Goal: Communication & Community: Answer question/provide support

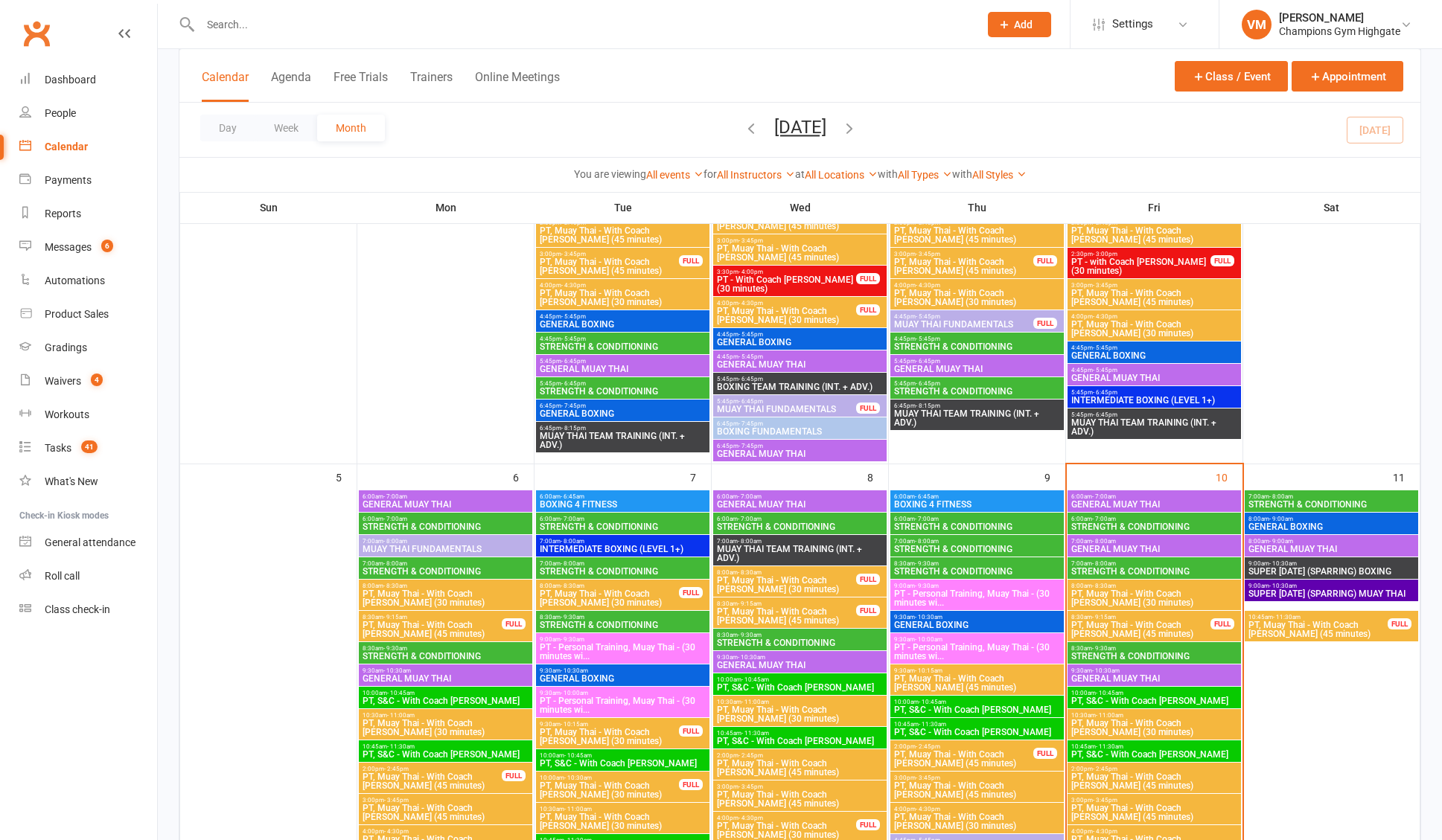
click at [1275, 497] on span "- 8:00am" at bounding box center [1280, 496] width 24 height 7
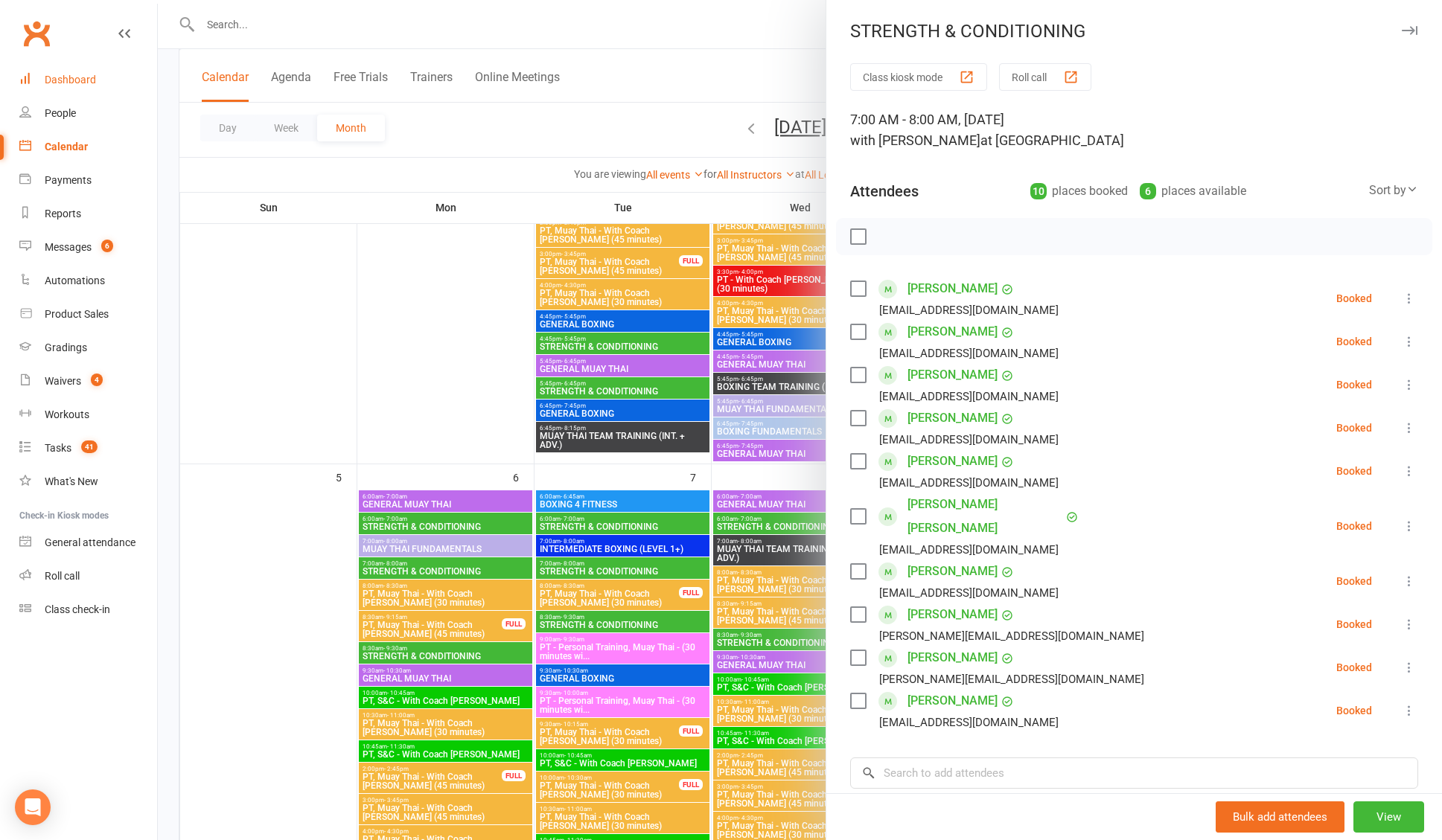
click at [89, 84] on div "Dashboard" at bounding box center [70, 80] width 51 height 12
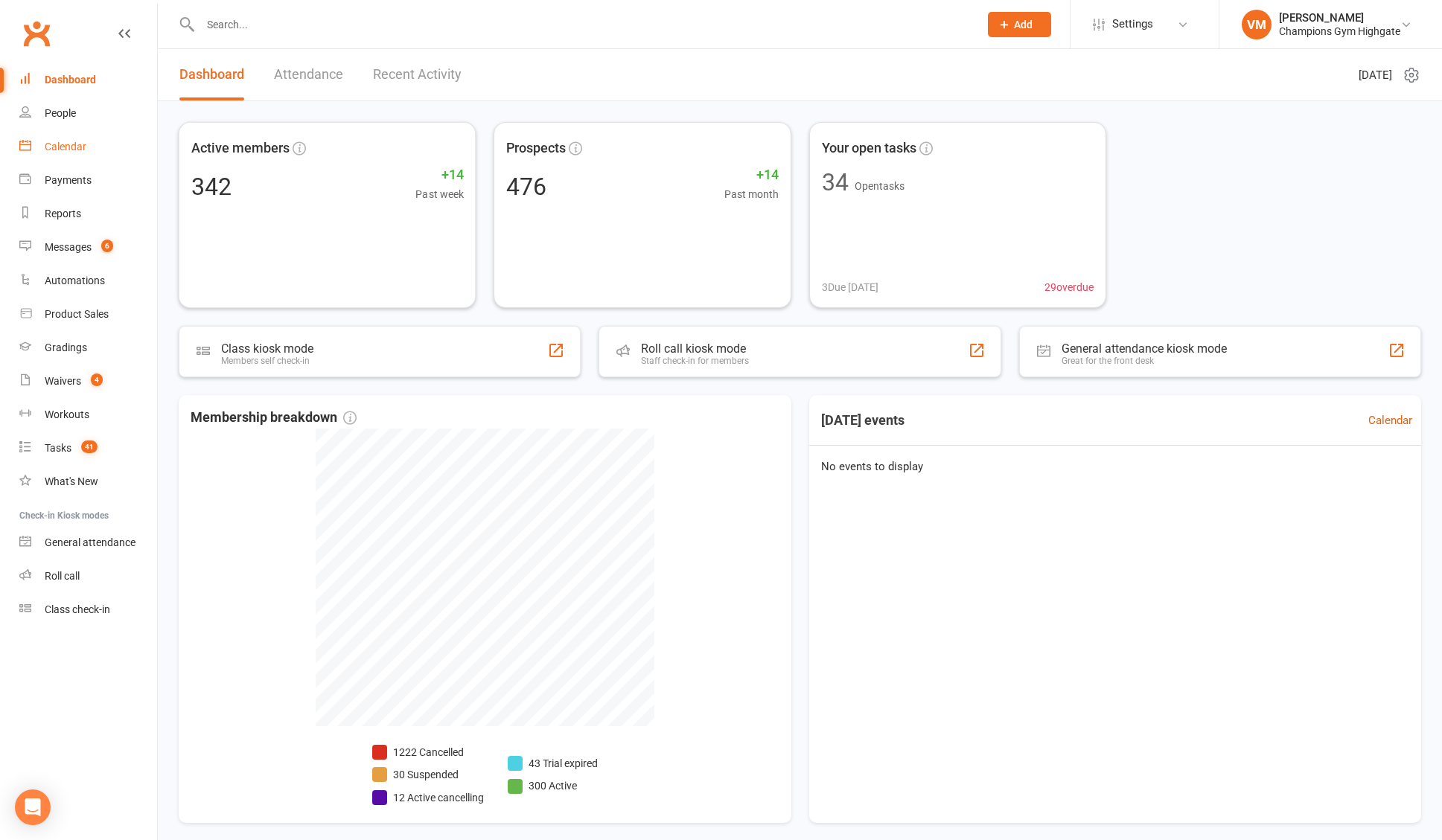
click at [88, 147] on link "Calendar" at bounding box center [88, 147] width 138 height 33
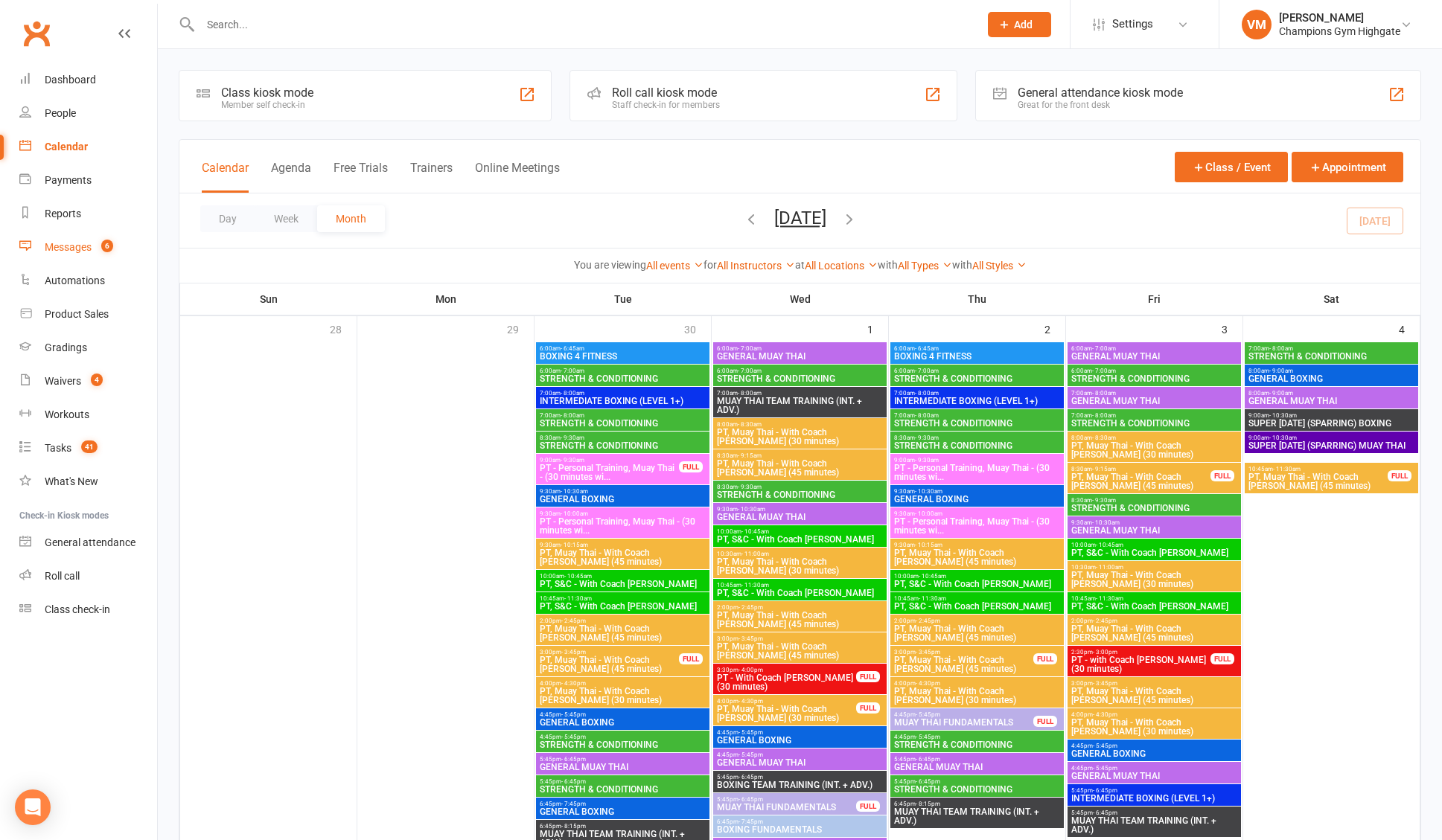
click at [81, 236] on link "Messages 6" at bounding box center [88, 247] width 138 height 33
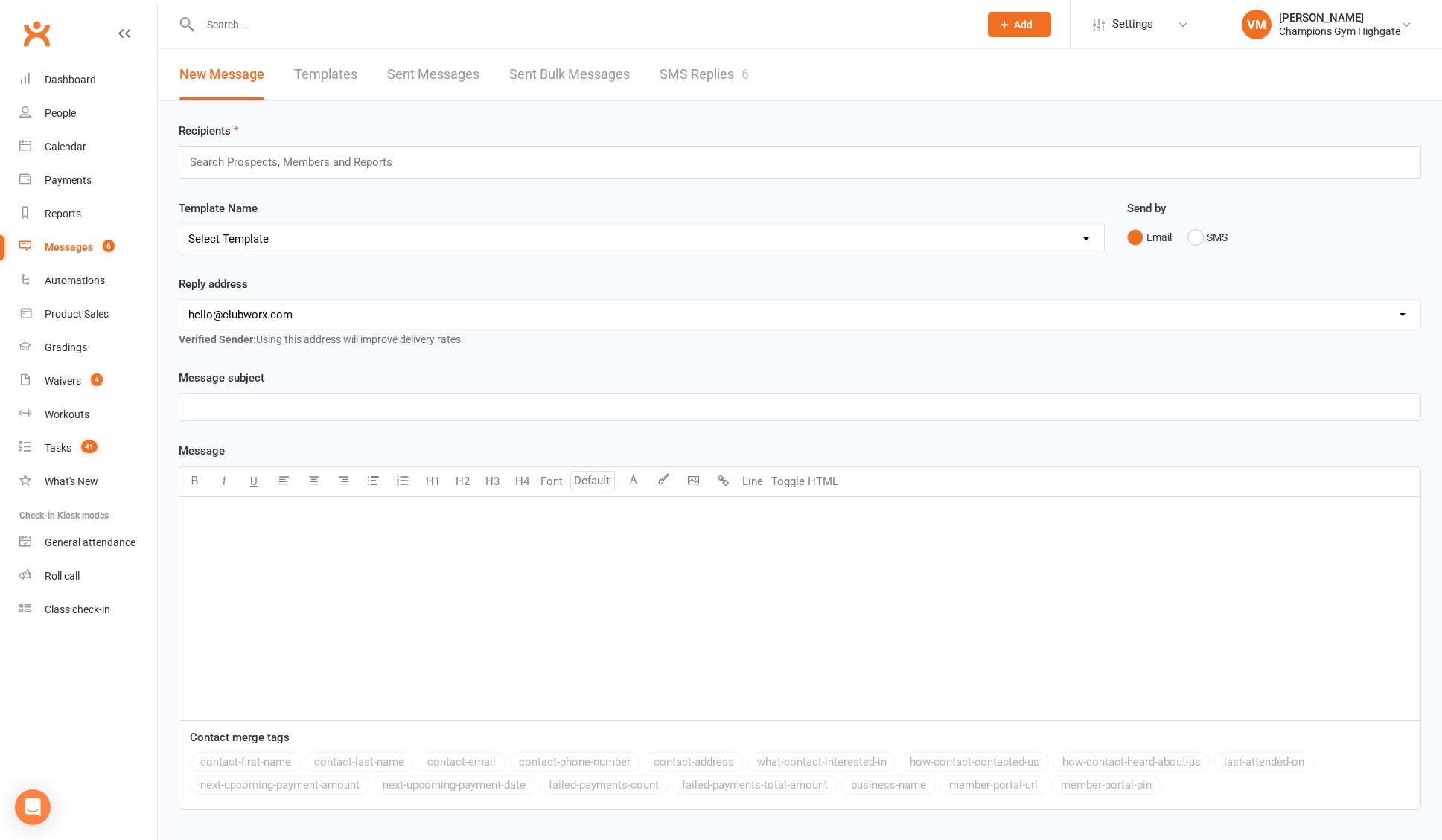
click at [688, 77] on link "SMS Replies 6" at bounding box center [704, 75] width 90 height 51
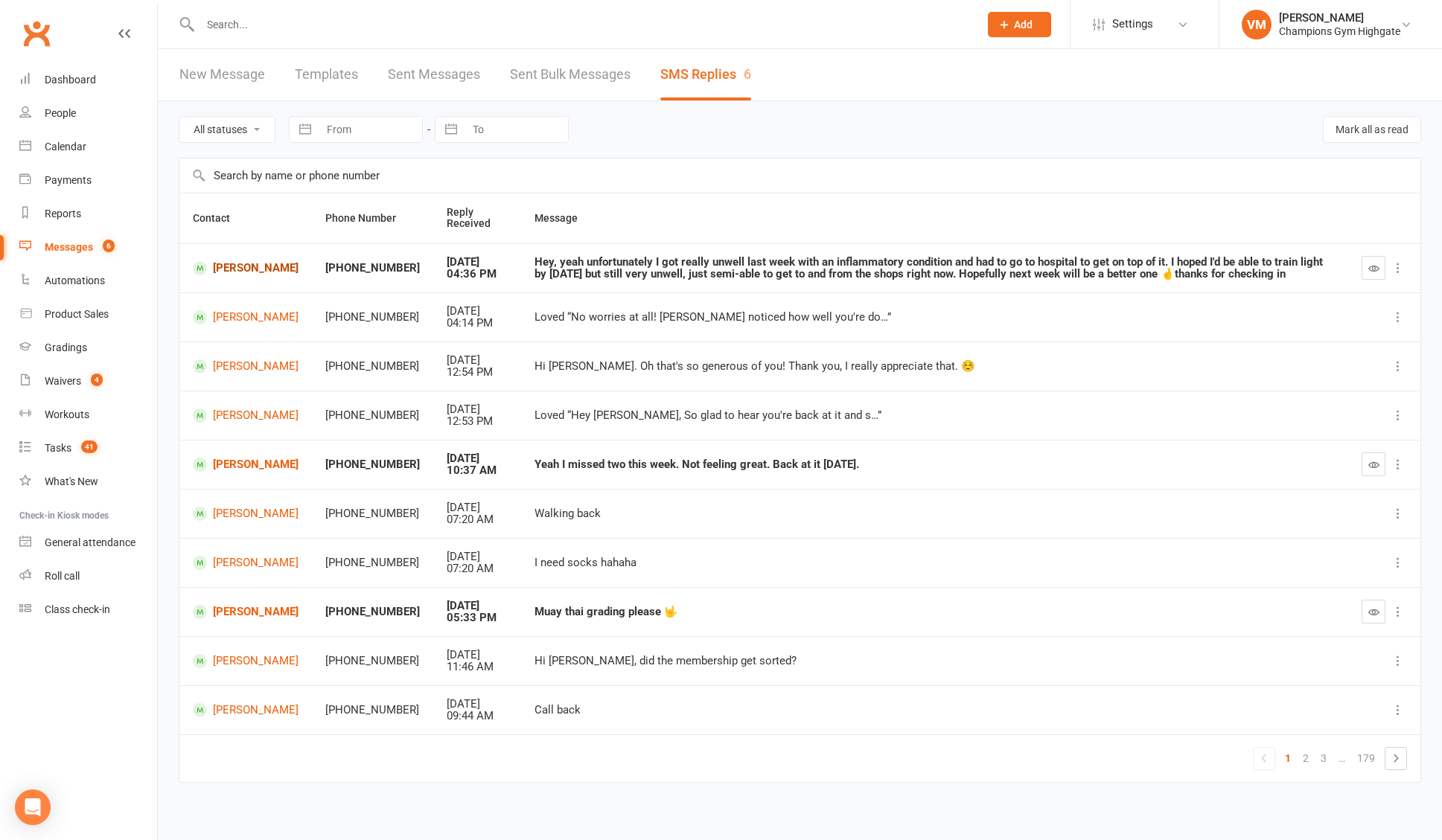
click at [220, 268] on link "[PERSON_NAME]" at bounding box center [246, 268] width 106 height 14
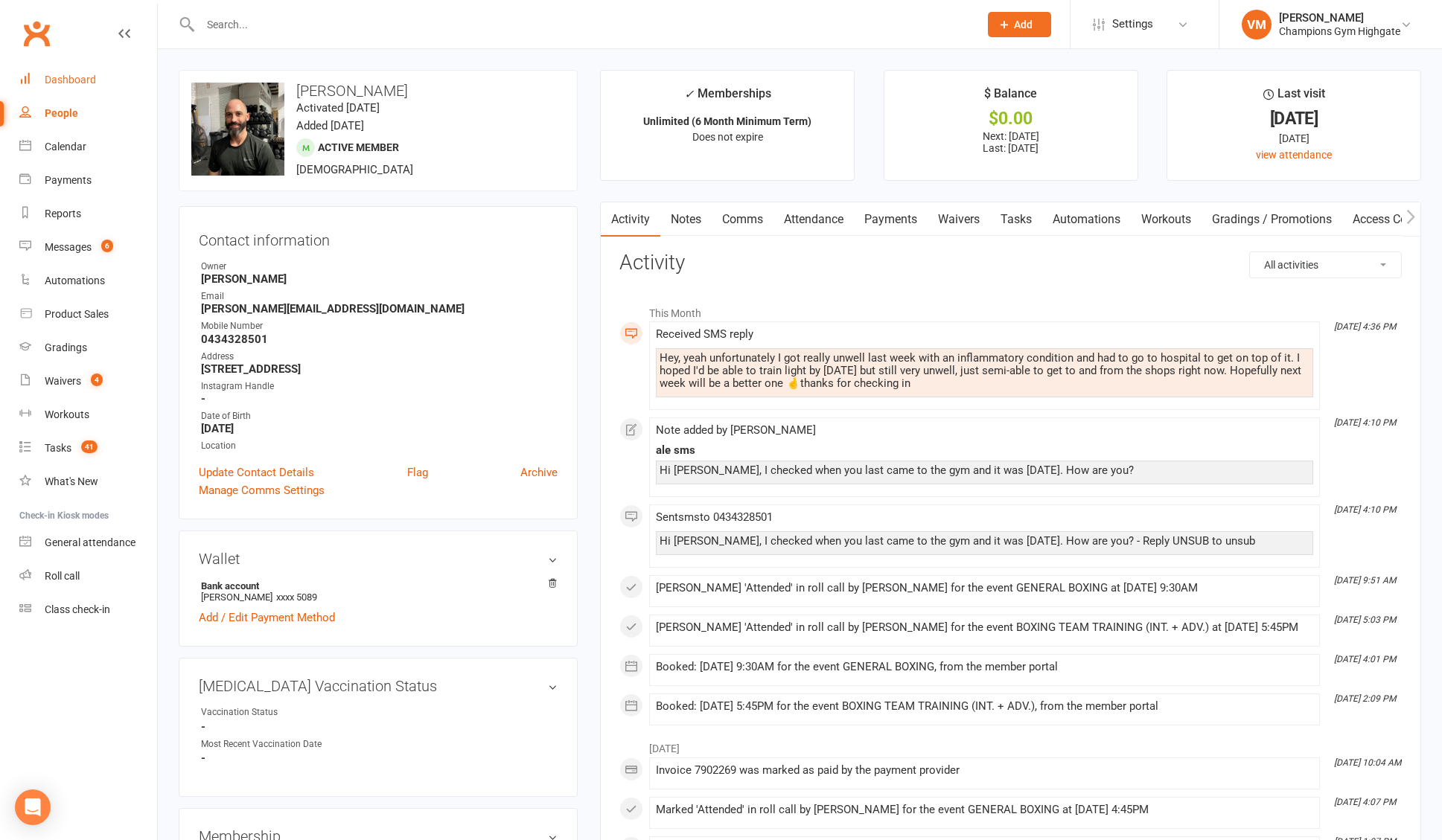
click at [93, 74] on div "Dashboard" at bounding box center [70, 80] width 51 height 12
